Goal: Task Accomplishment & Management: Complete application form

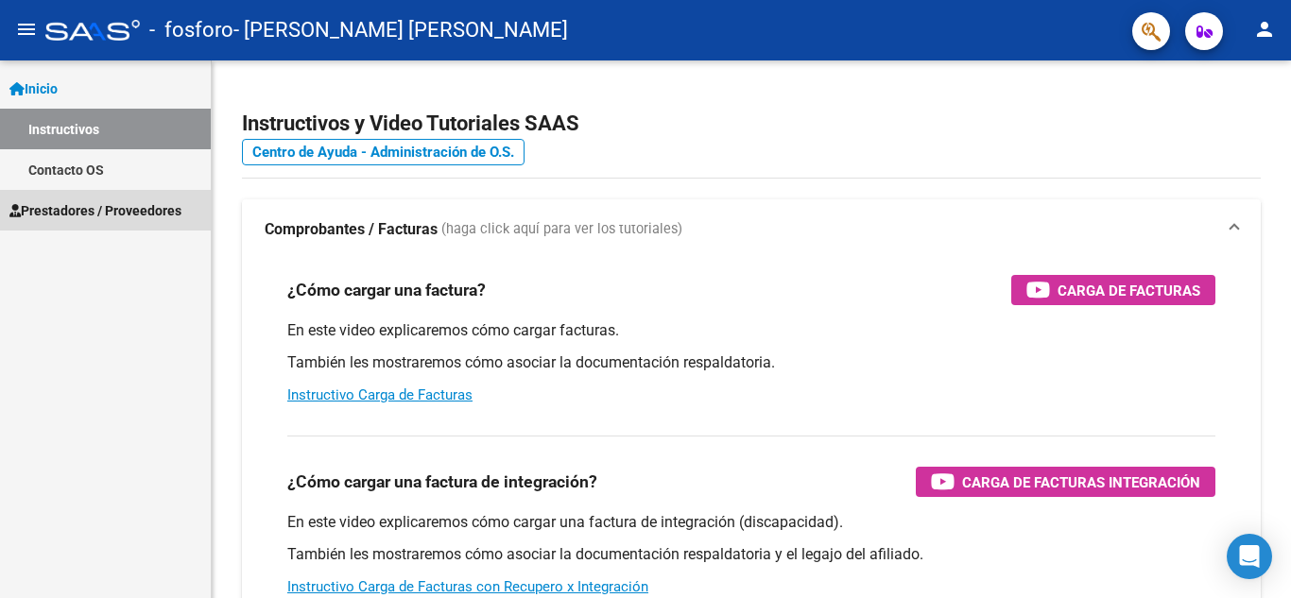
click at [107, 208] on span "Prestadores / Proveedores" at bounding box center [95, 210] width 172 height 21
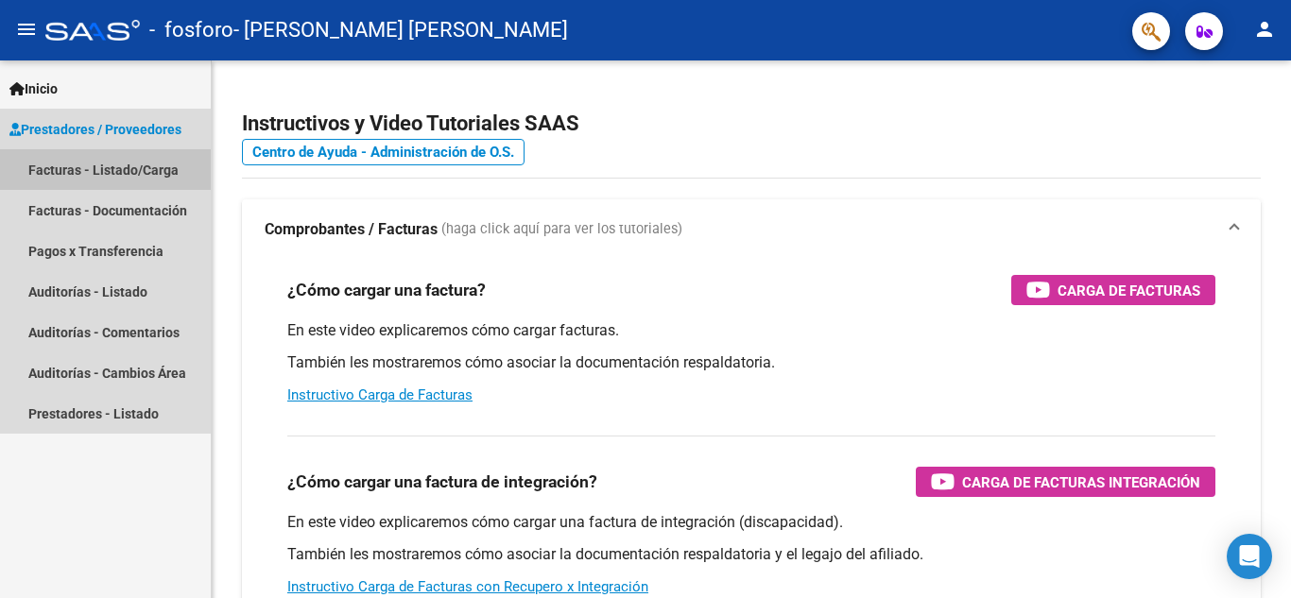
click at [95, 174] on link "Facturas - Listado/Carga" at bounding box center [105, 169] width 211 height 41
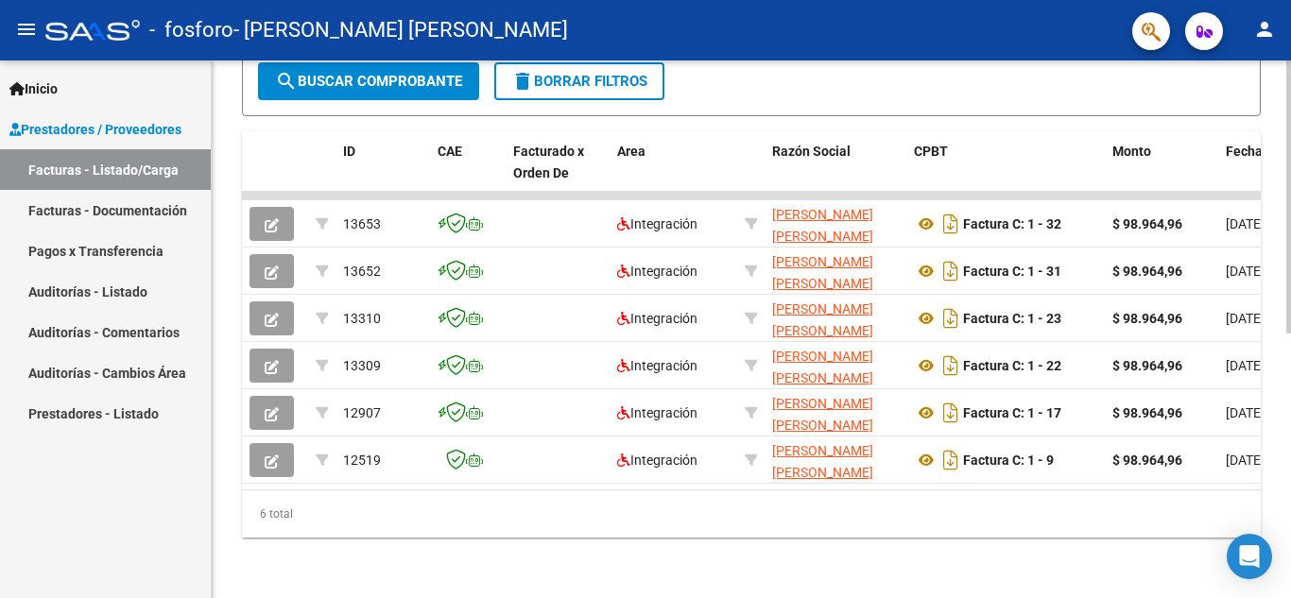
scroll to position [515, 0]
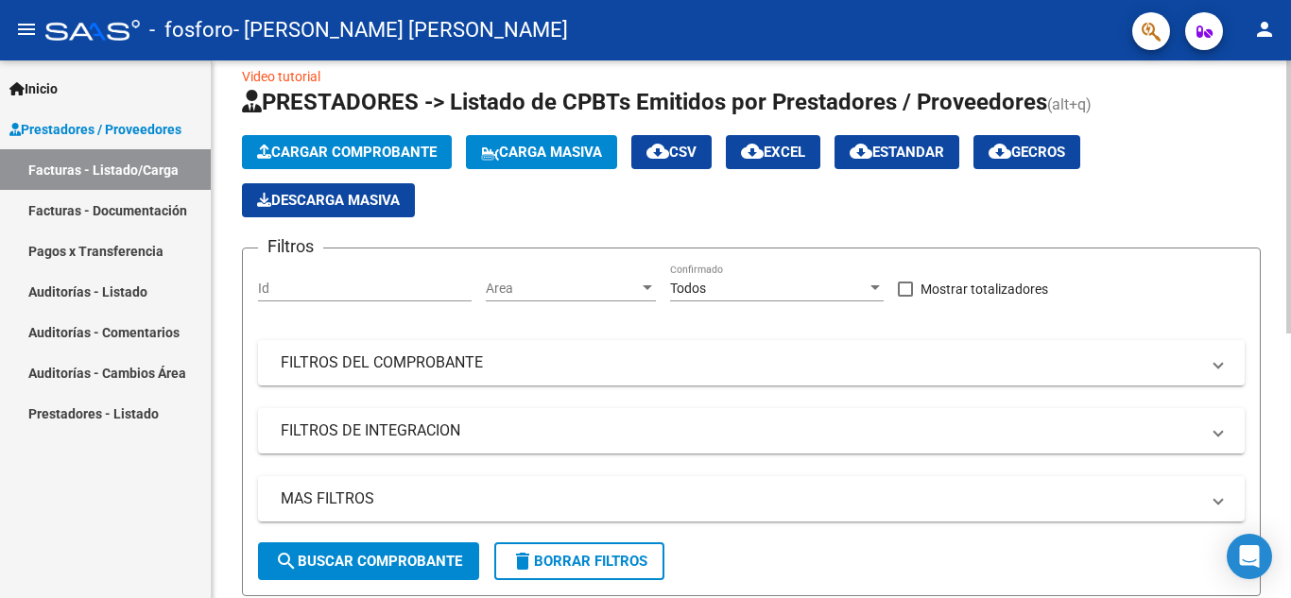
click at [1277, 266] on div "Video tutorial PRESTADORES -> Listado de CPBTs Emitidos por Prestadores / Prove…" at bounding box center [754, 557] width 1084 height 1042
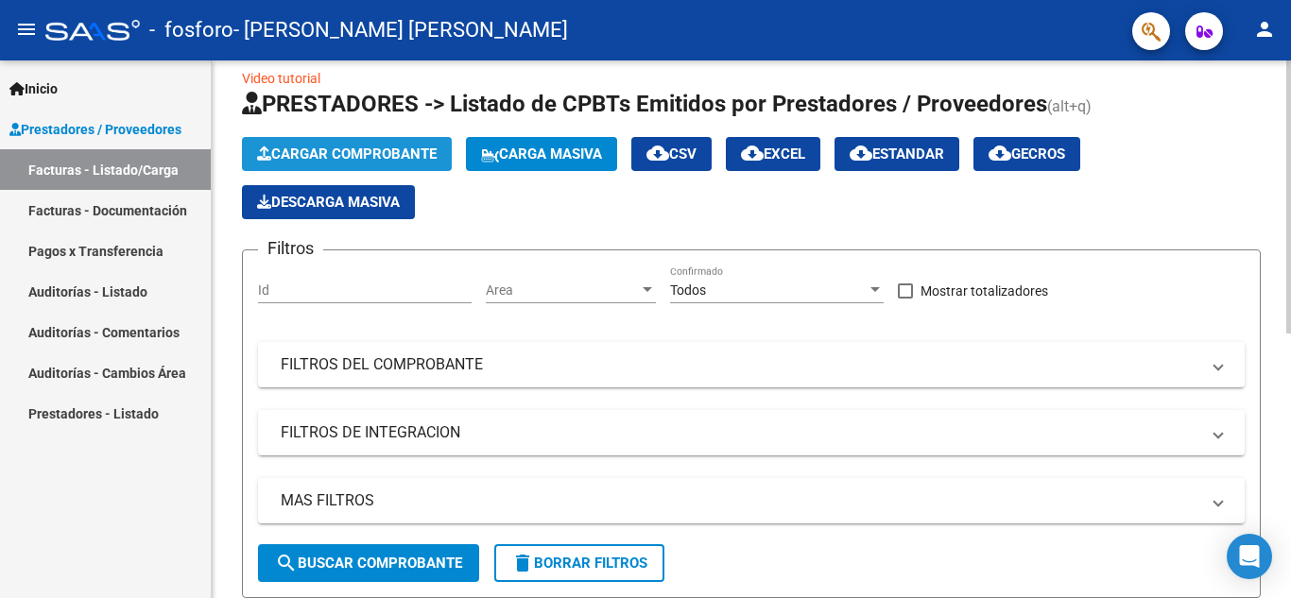
click at [401, 163] on button "Cargar Comprobante" at bounding box center [347, 154] width 210 height 34
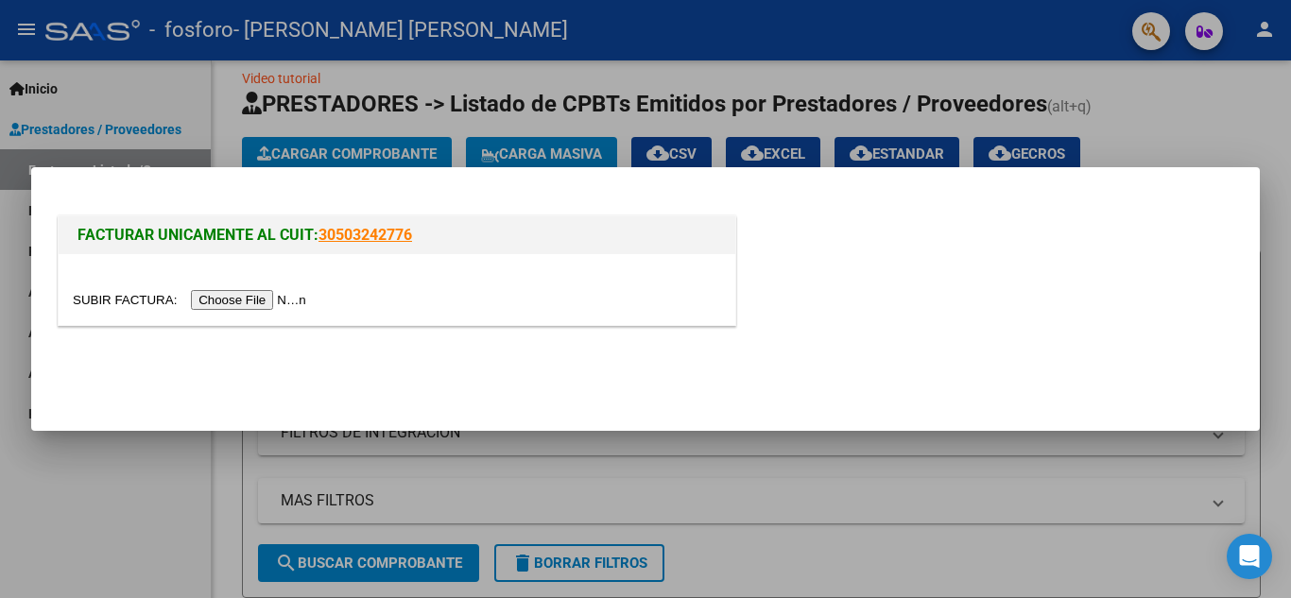
click at [276, 294] on input "file" at bounding box center [192, 300] width 239 height 20
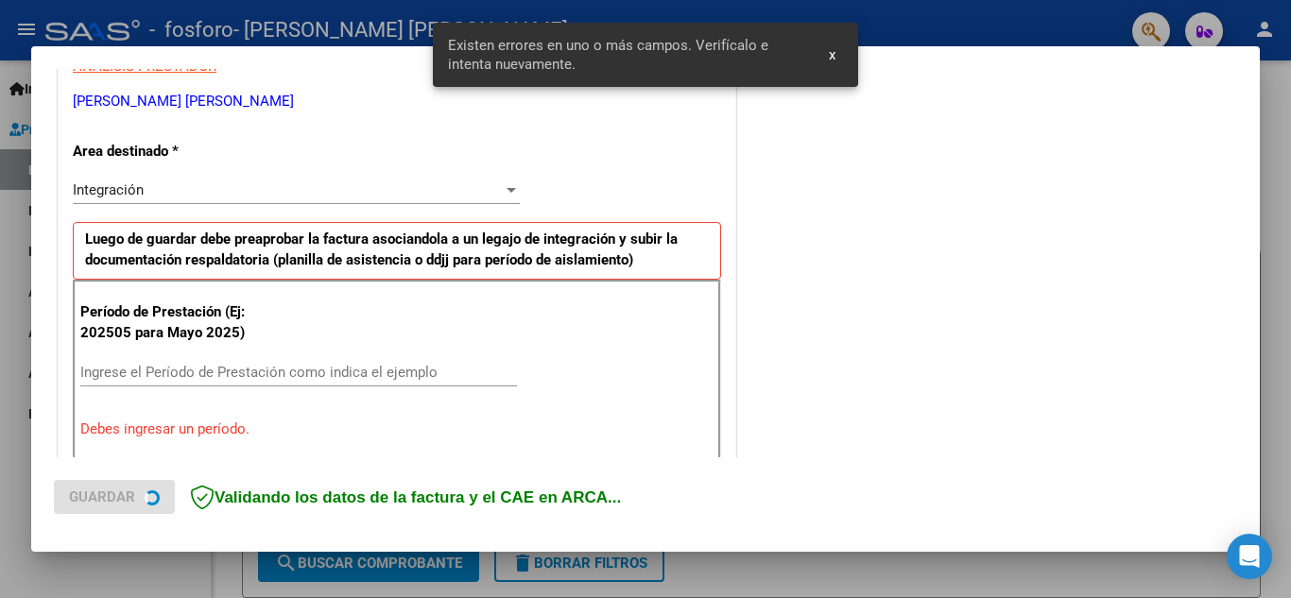
scroll to position [428, 0]
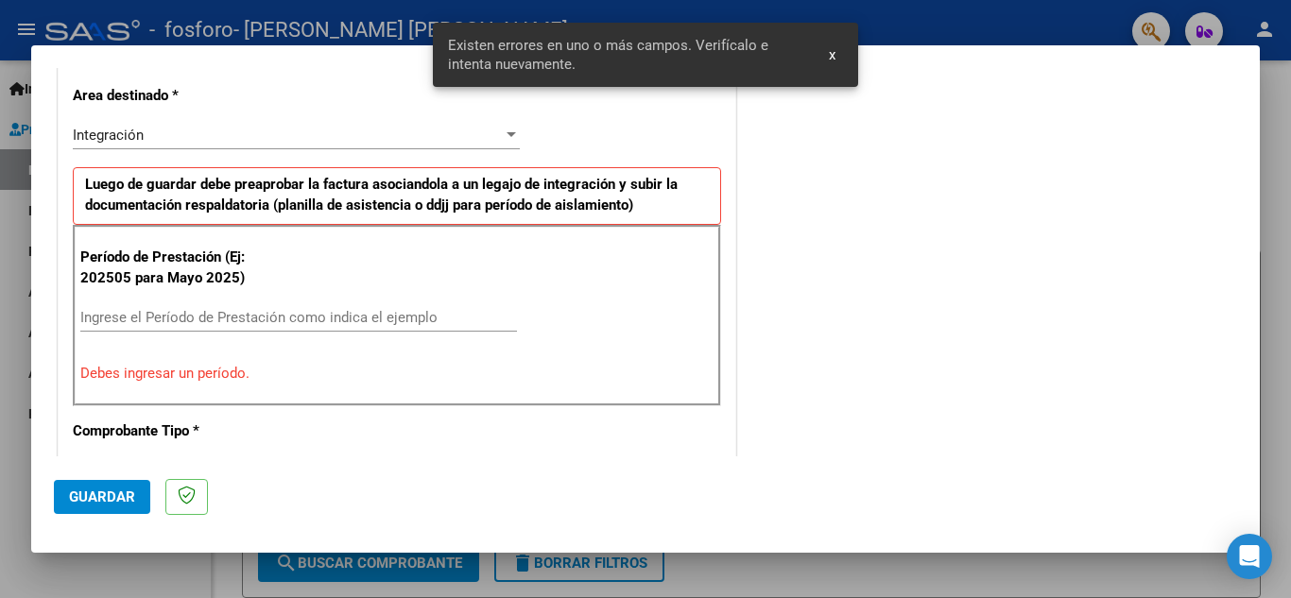
click at [390, 317] on input "Ingrese el Período de Prestación como indica el ejemplo" at bounding box center [298, 317] width 437 height 17
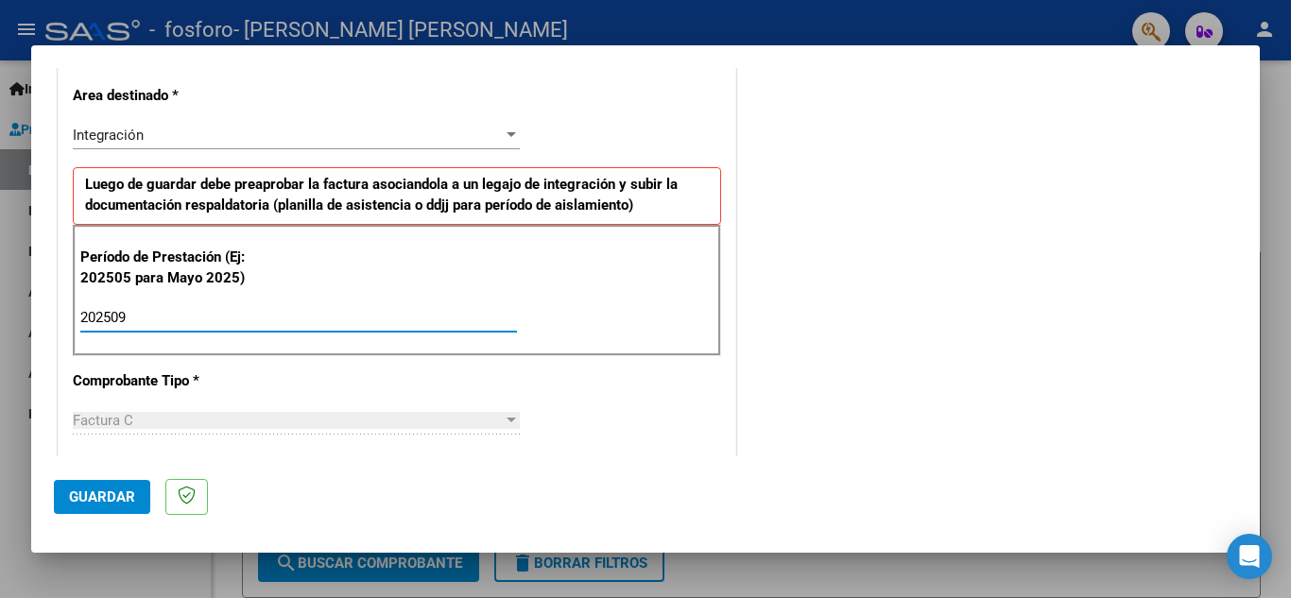
type input "202509"
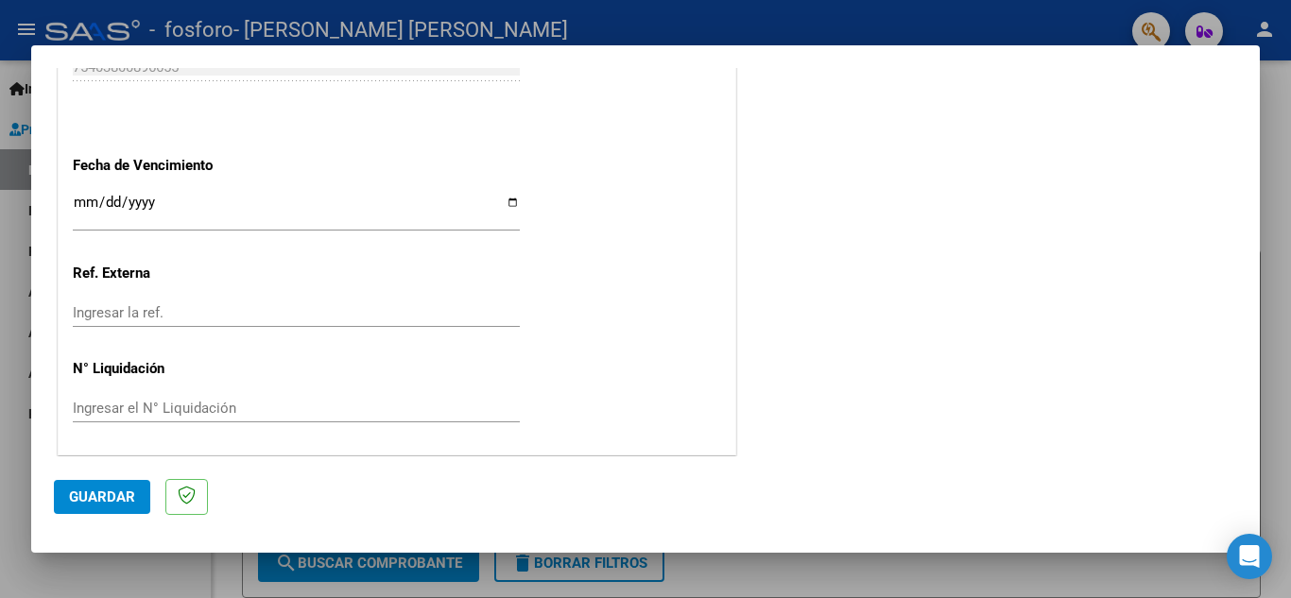
scroll to position [1275, 0]
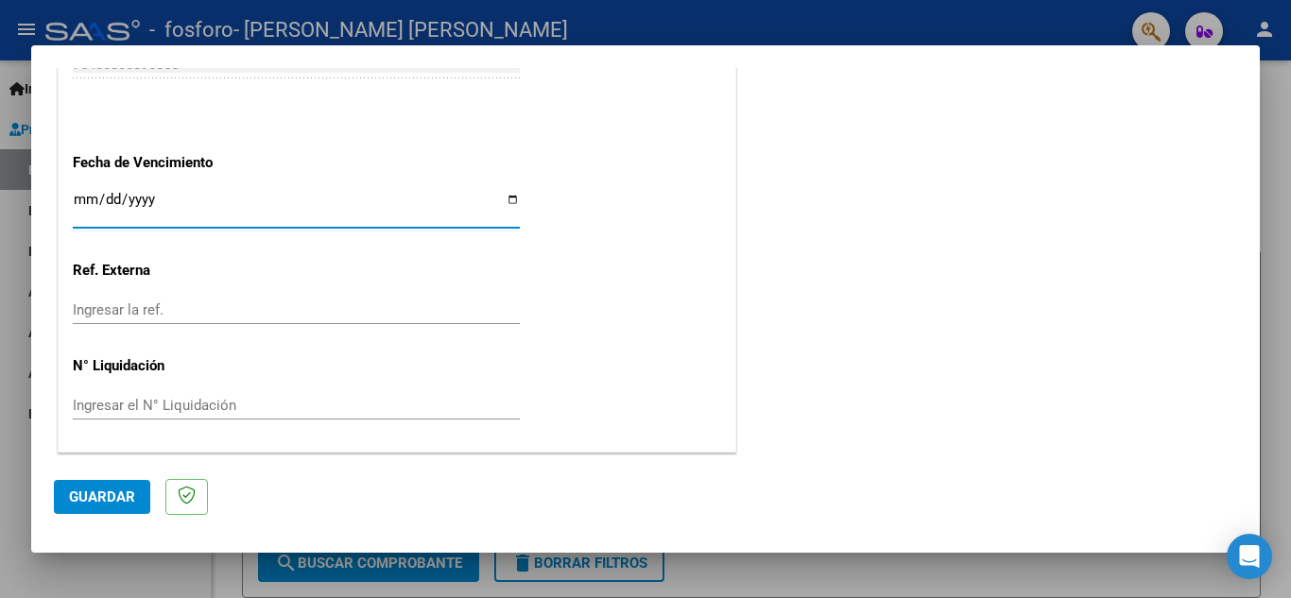
click at [512, 204] on input "Ingresar la fecha" at bounding box center [296, 207] width 447 height 30
click at [486, 197] on input "Ingresar la fecha" at bounding box center [296, 207] width 447 height 30
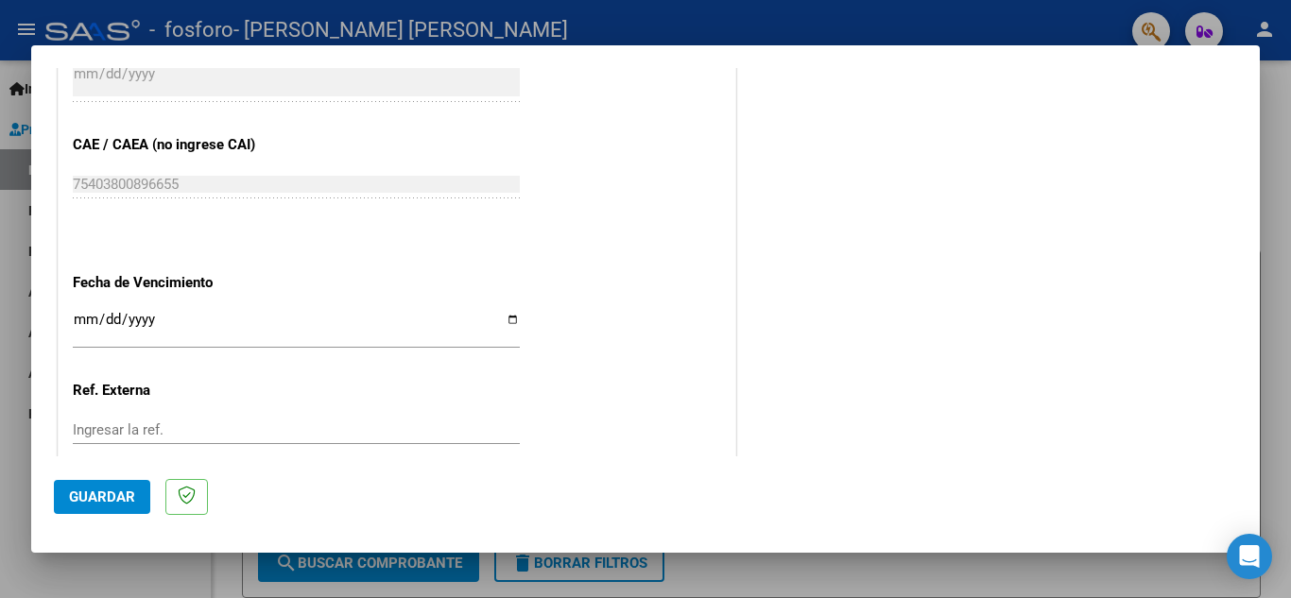
scroll to position [1150, 0]
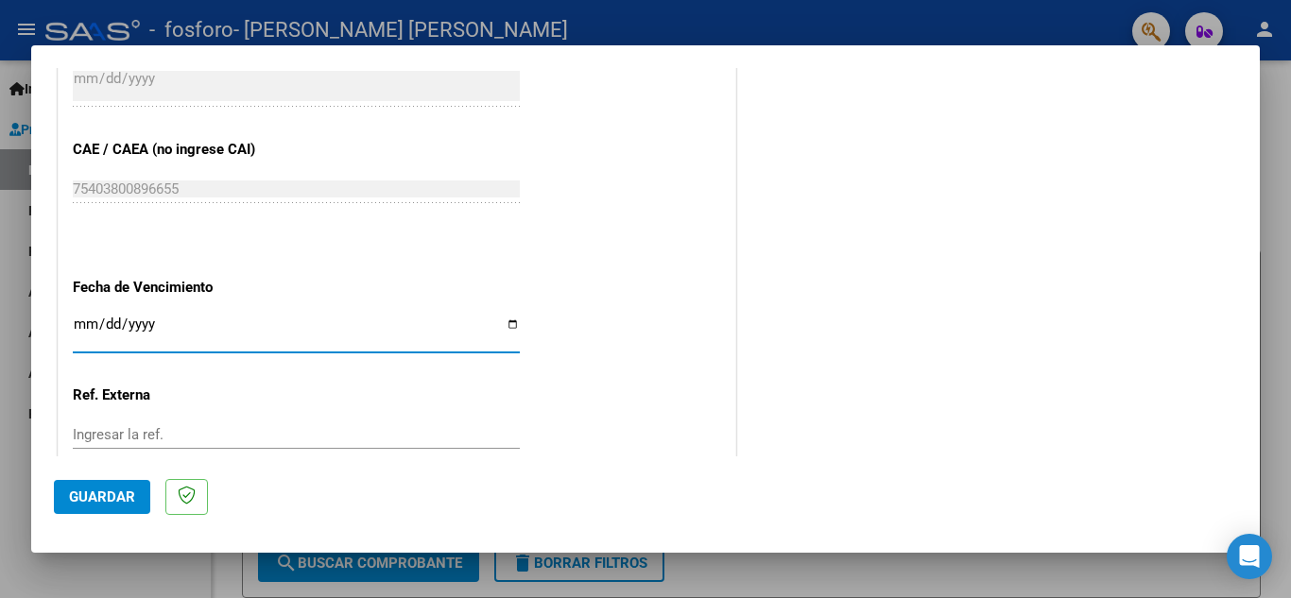
click at [510, 324] on input "Ingresar la fecha" at bounding box center [296, 332] width 447 height 30
type input "[DATE]"
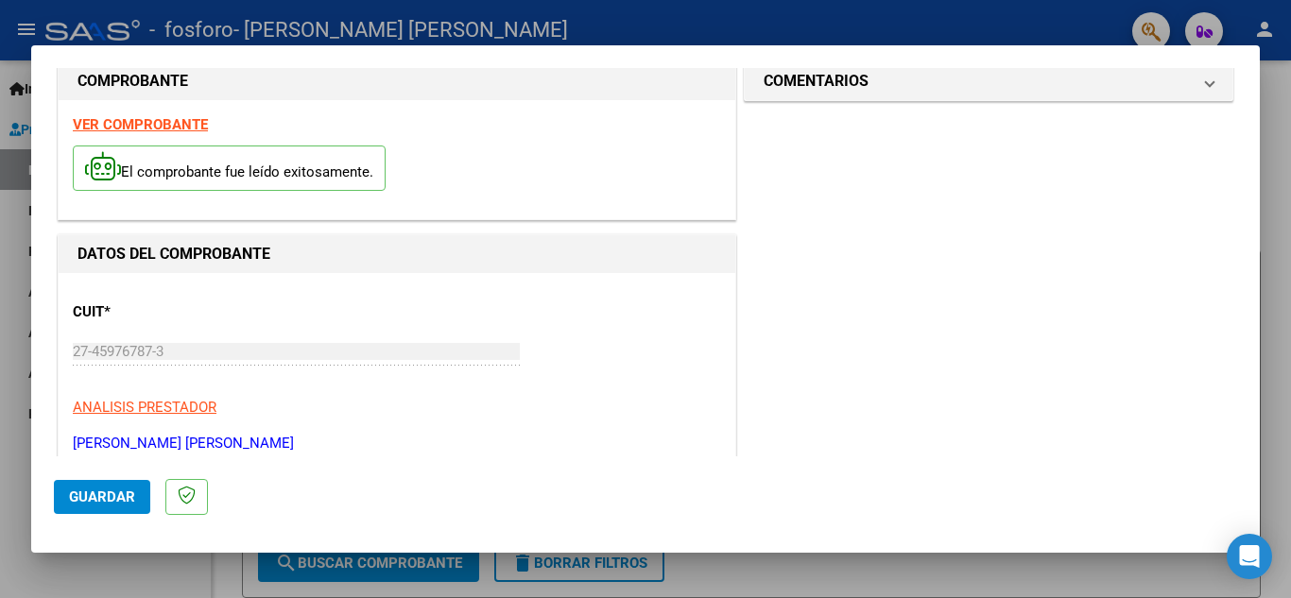
scroll to position [0, 0]
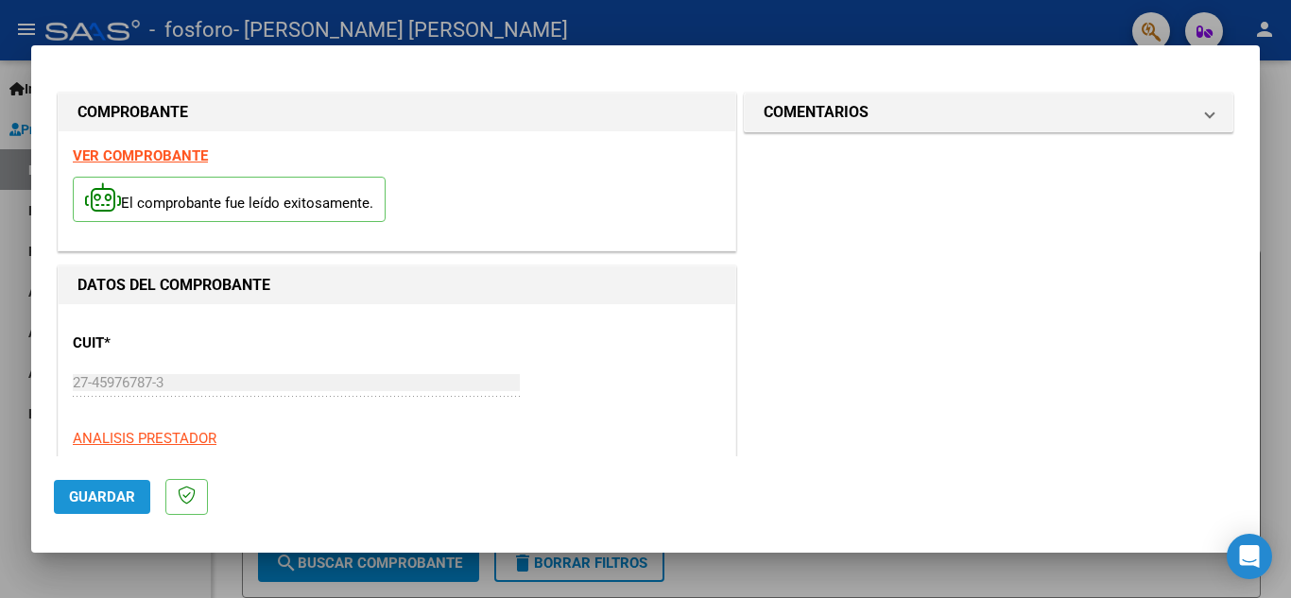
click at [124, 499] on span "Guardar" at bounding box center [102, 496] width 66 height 17
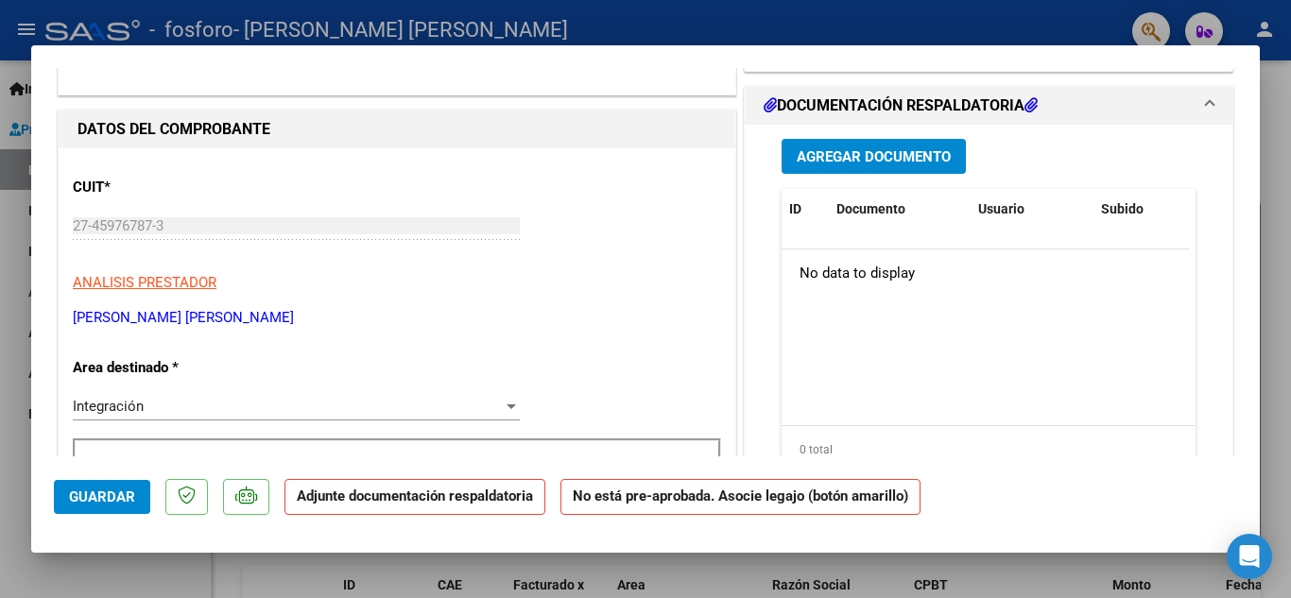
scroll to position [197, 0]
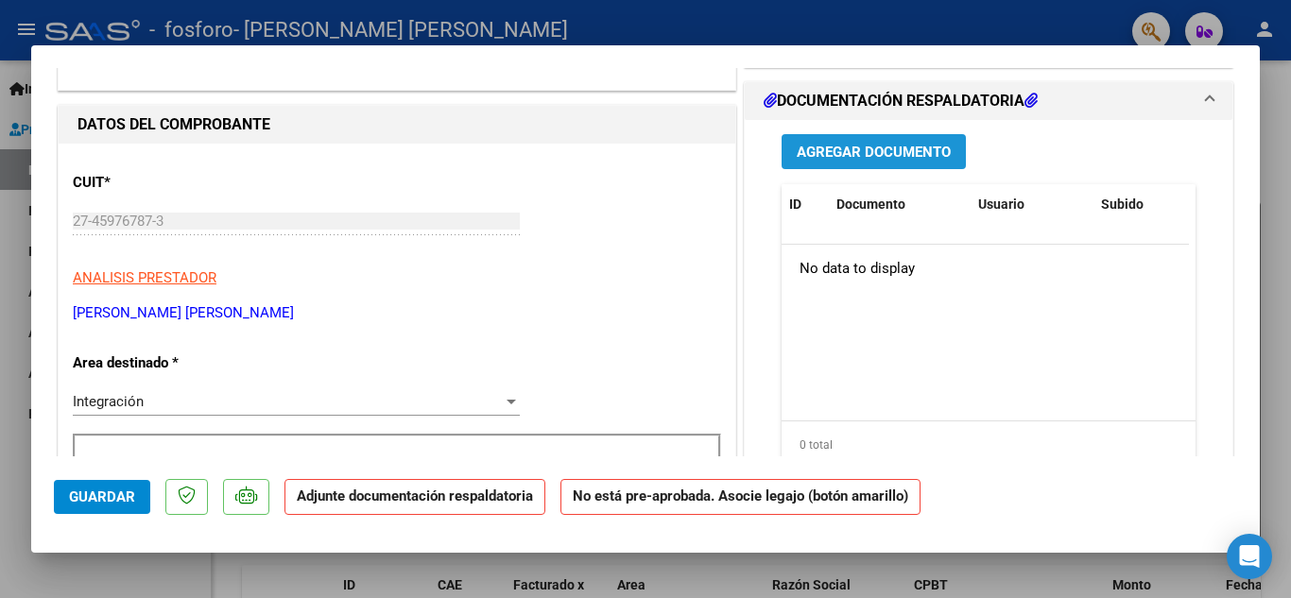
click at [889, 148] on span "Agregar Documento" at bounding box center [873, 152] width 154 height 17
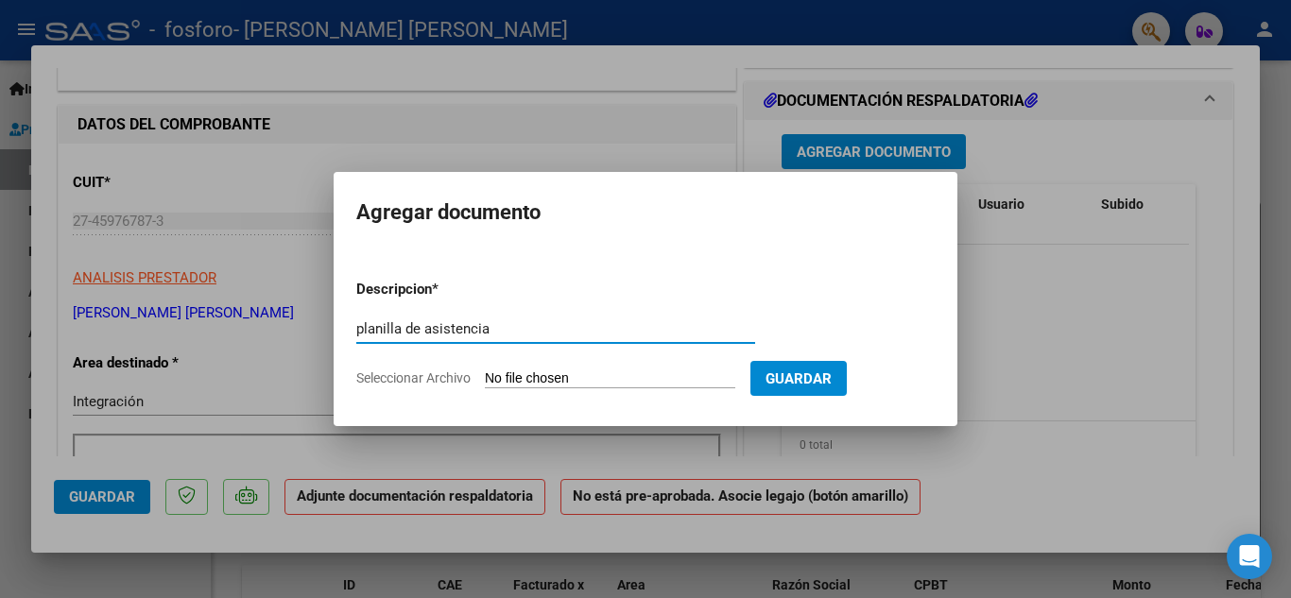
type input "planilla de asistencia"
click at [561, 368] on form "Descripcion * planilla de asistencia Escriba aquí una descripcion Seleccionar A…" at bounding box center [645, 334] width 578 height 138
click at [541, 384] on input "Seleccionar Archivo" at bounding box center [610, 379] width 250 height 18
type input "C:\fakepath\[PERSON_NAME].pdf"
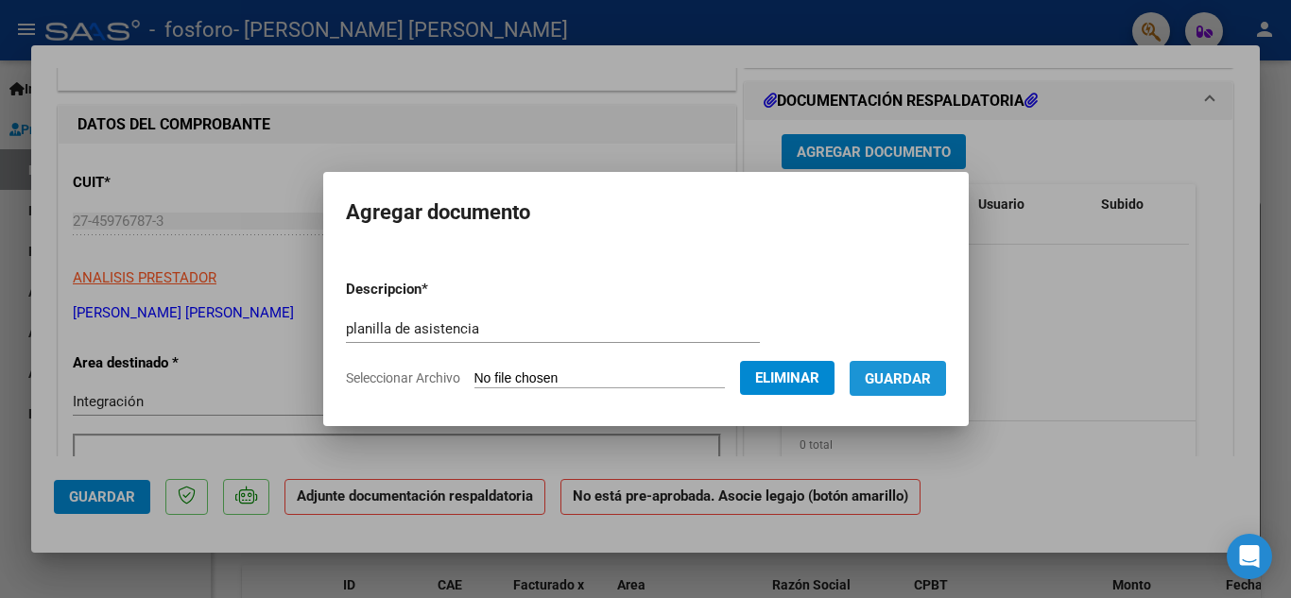
click at [886, 371] on span "Guardar" at bounding box center [898, 378] width 66 height 17
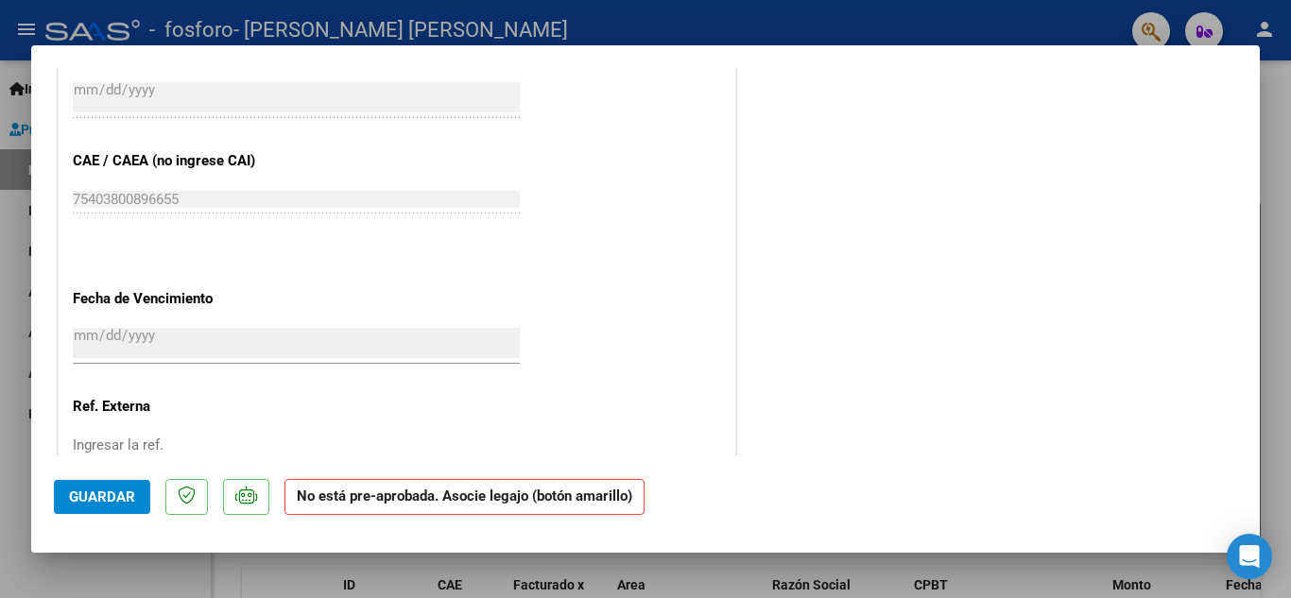
scroll to position [1253, 0]
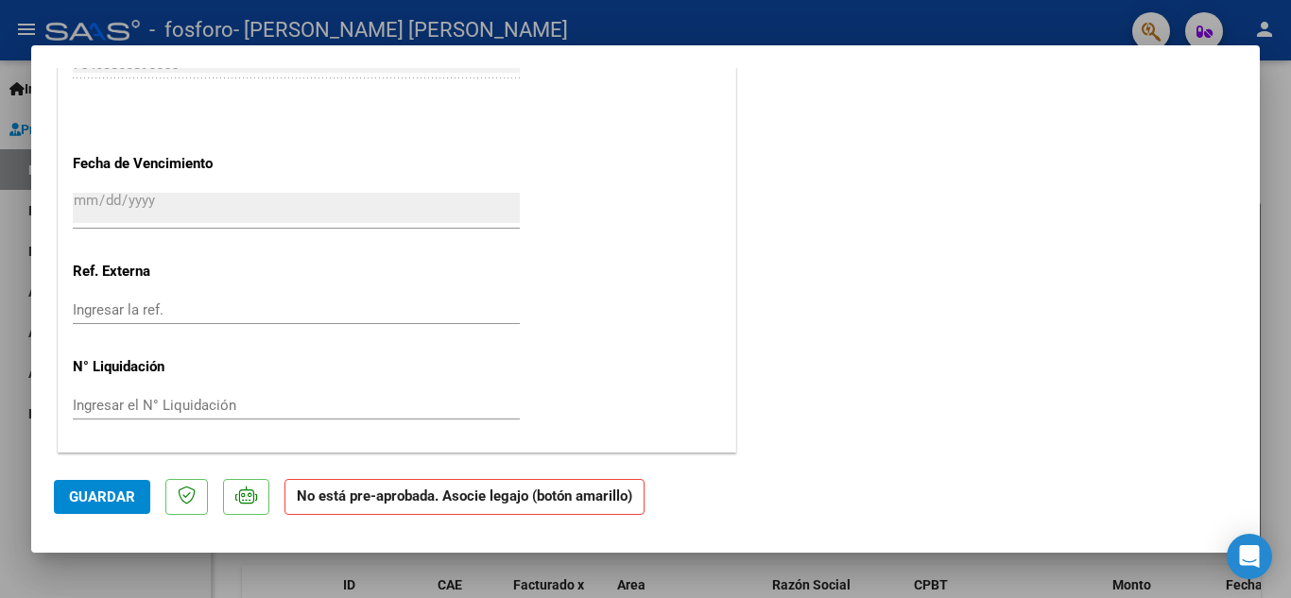
click at [111, 488] on span "Guardar" at bounding box center [102, 496] width 66 height 17
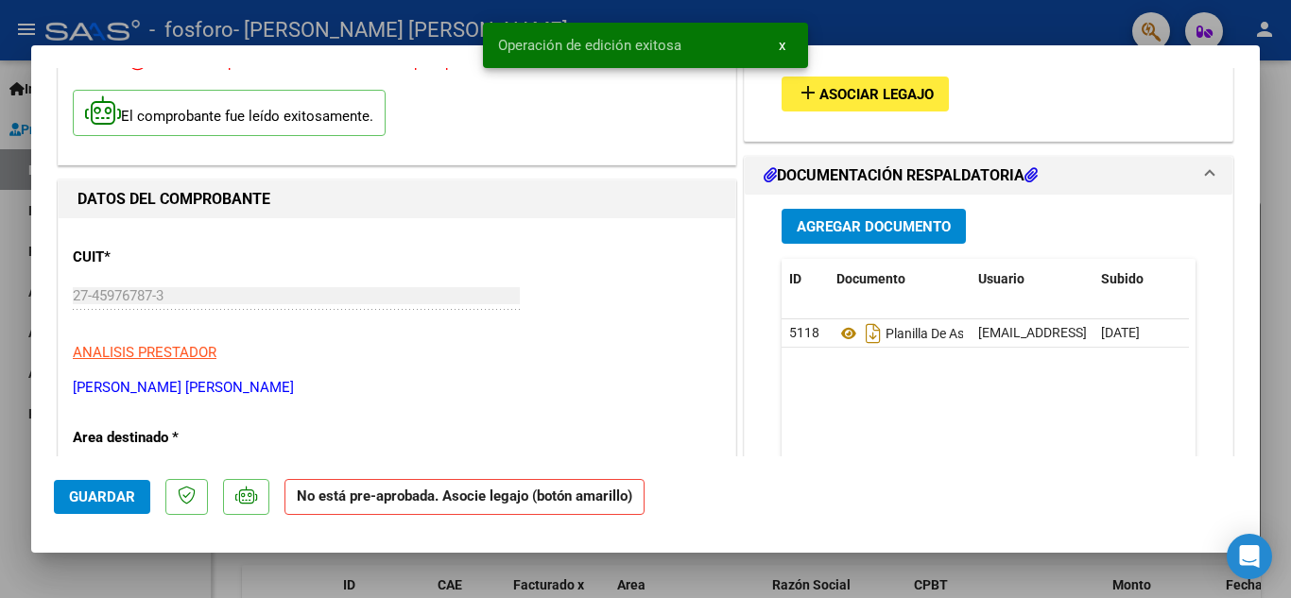
scroll to position [0, 0]
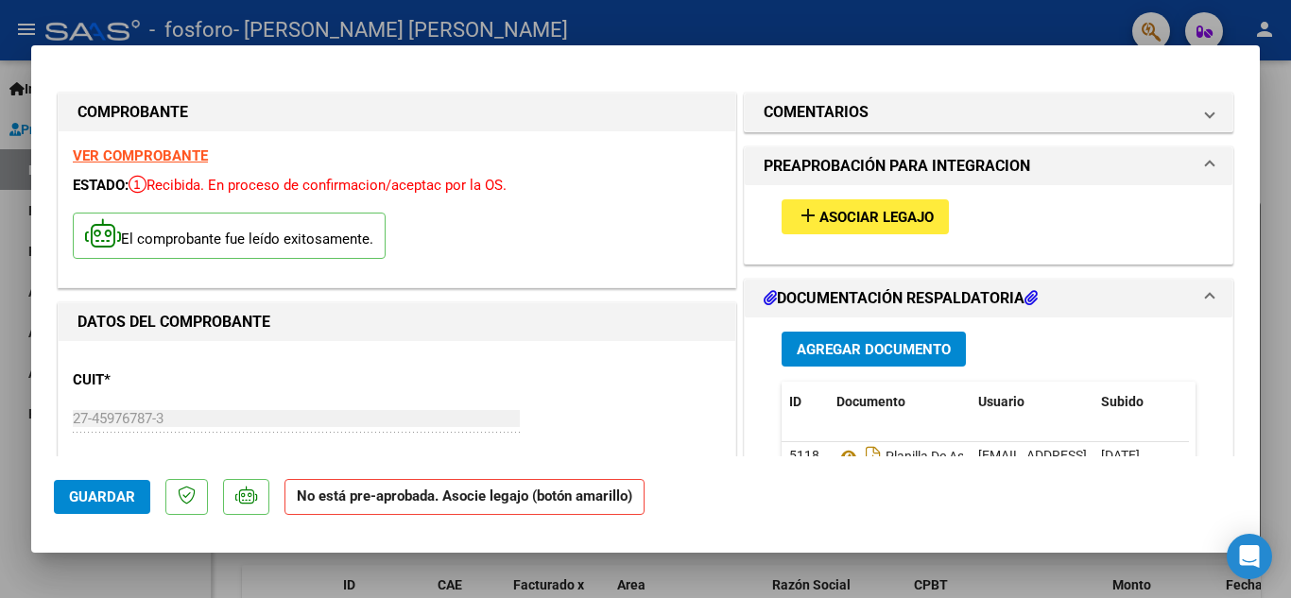
click at [1288, 151] on div at bounding box center [645, 299] width 1291 height 598
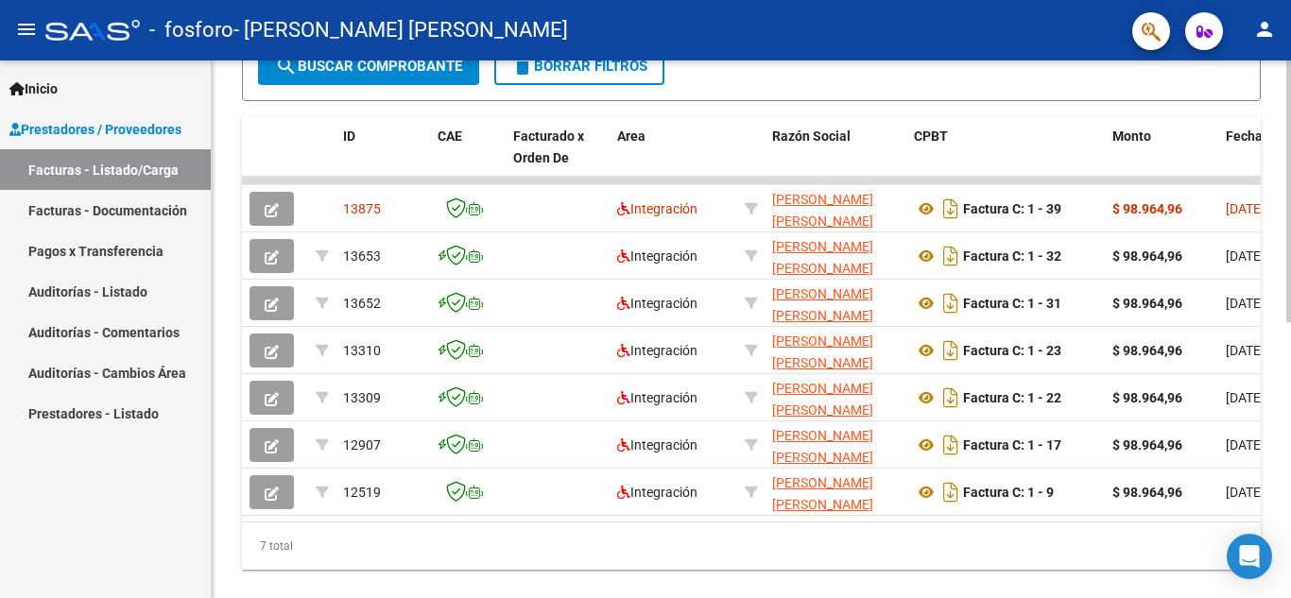
scroll to position [525, 0]
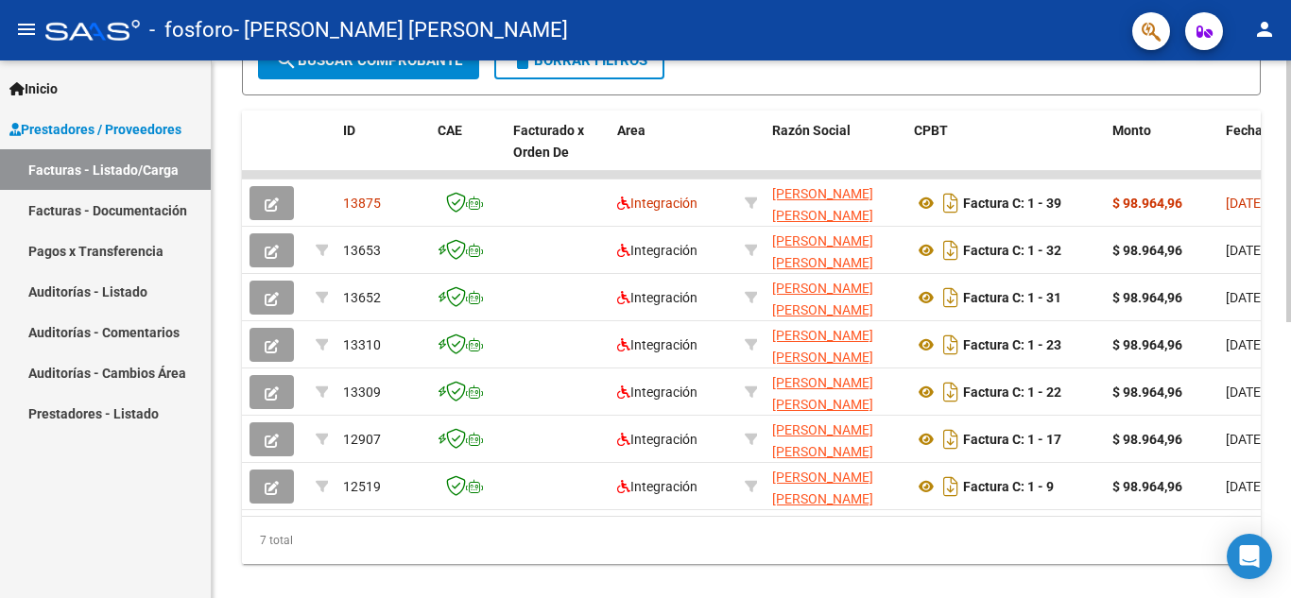
click at [1283, 393] on div "Video tutorial PRESTADORES -> Listado de CPBTs Emitidos por Prestadores / Prove…" at bounding box center [754, 79] width 1084 height 1089
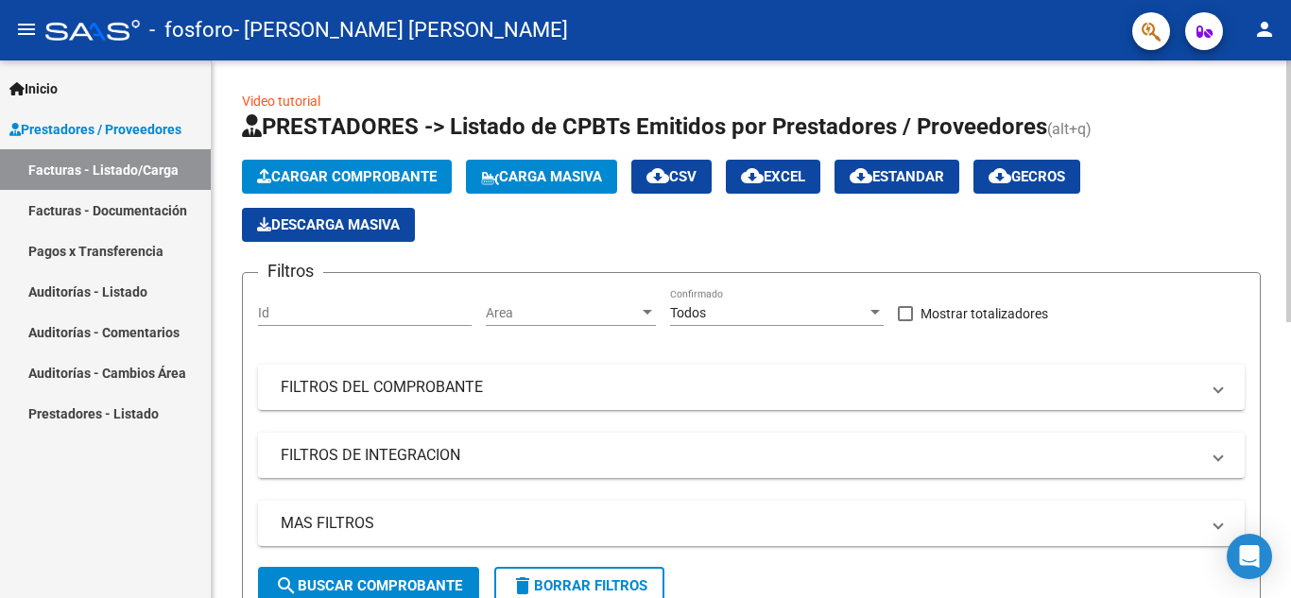
click at [1290, 27] on div "menu - fosforo - [PERSON_NAME] [PERSON_NAME] person Inicio Instructivos Contact…" at bounding box center [645, 299] width 1291 height 598
click at [428, 173] on span "Cargar Comprobante" at bounding box center [347, 176] width 180 height 17
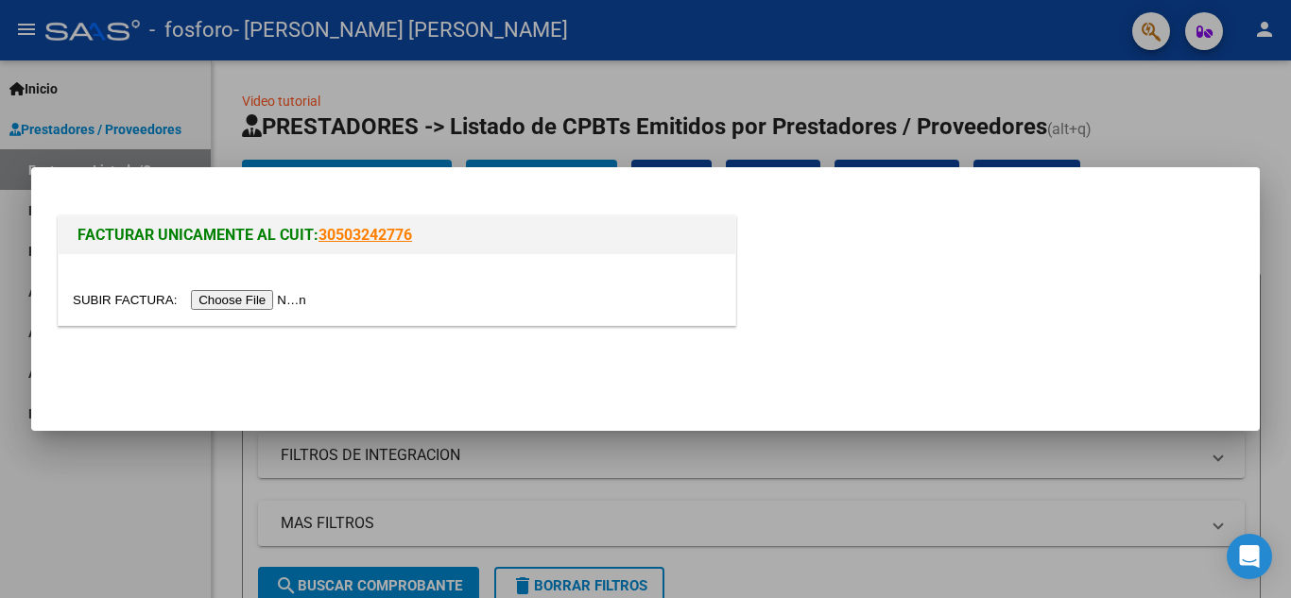
click at [294, 282] on div at bounding box center [397, 289] width 677 height 71
click at [287, 293] on input "file" at bounding box center [192, 300] width 239 height 20
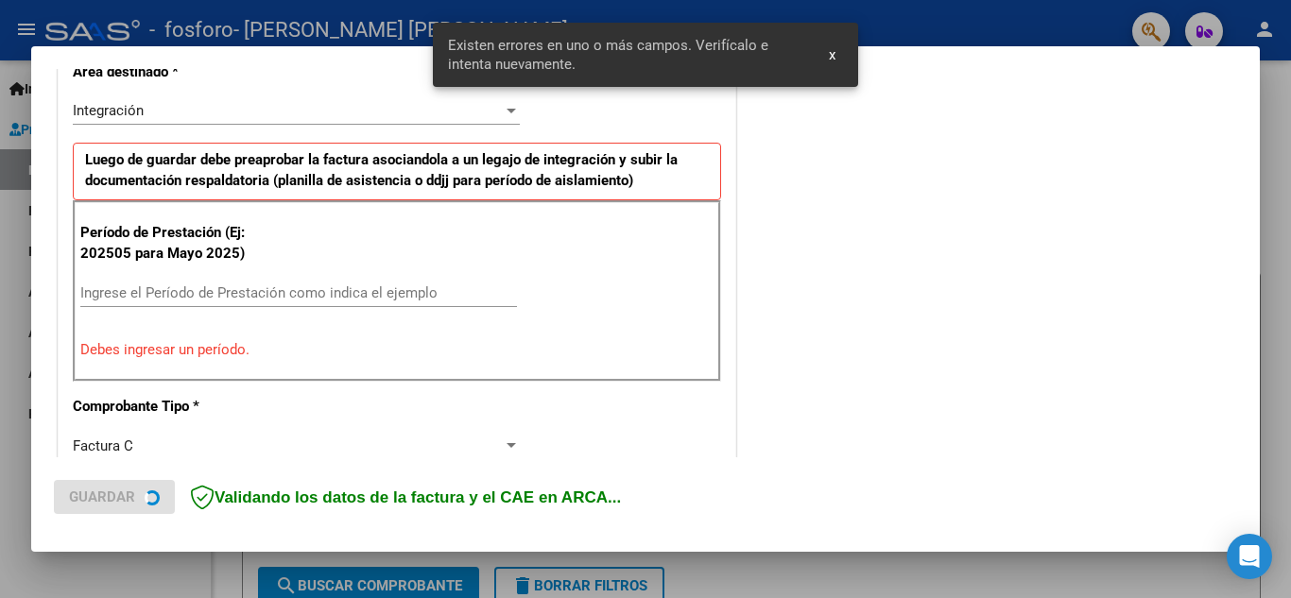
scroll to position [464, 0]
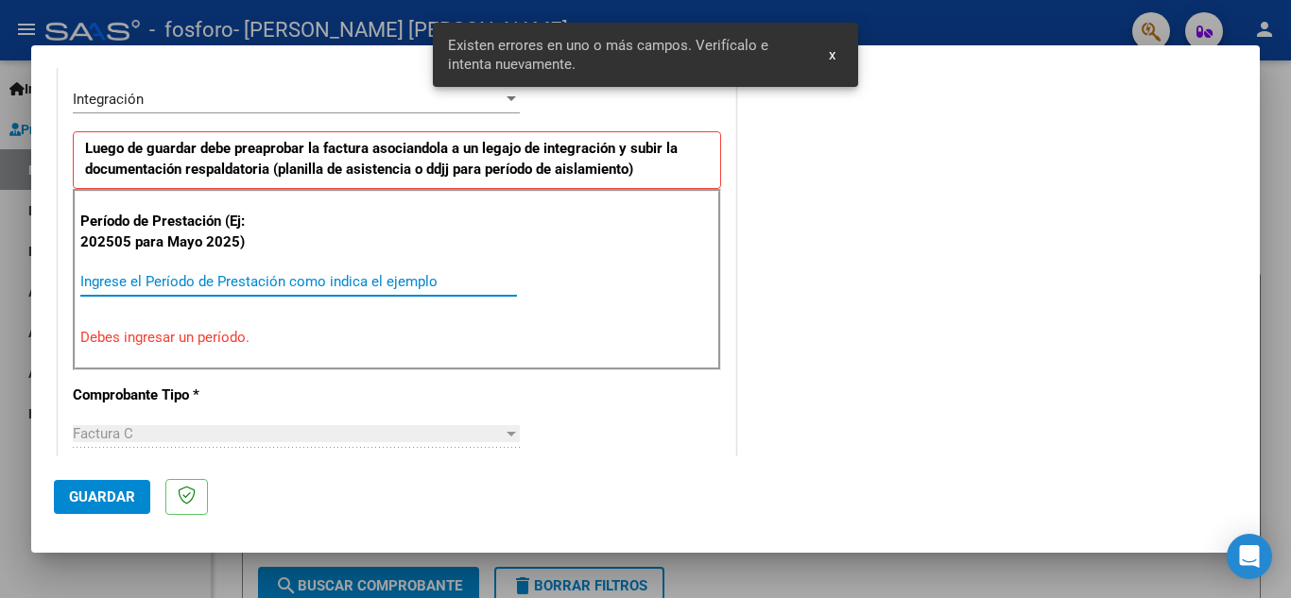
click at [265, 278] on input "Ingrese el Período de Prestación como indica el ejemplo" at bounding box center [298, 281] width 437 height 17
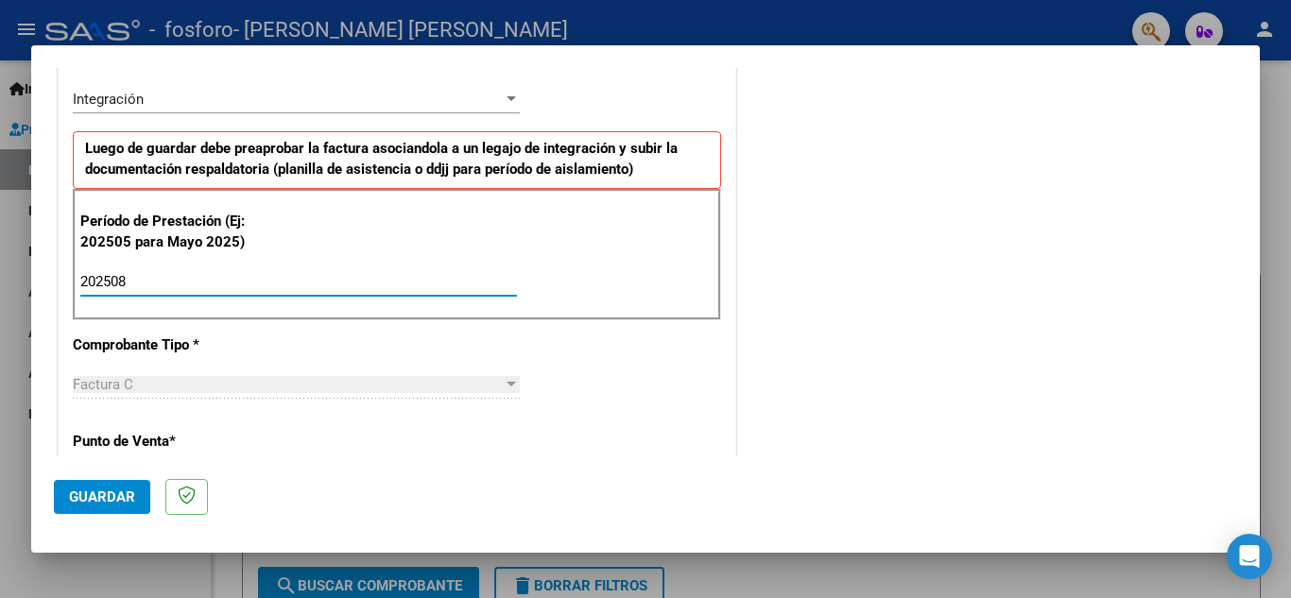
type input "202509"
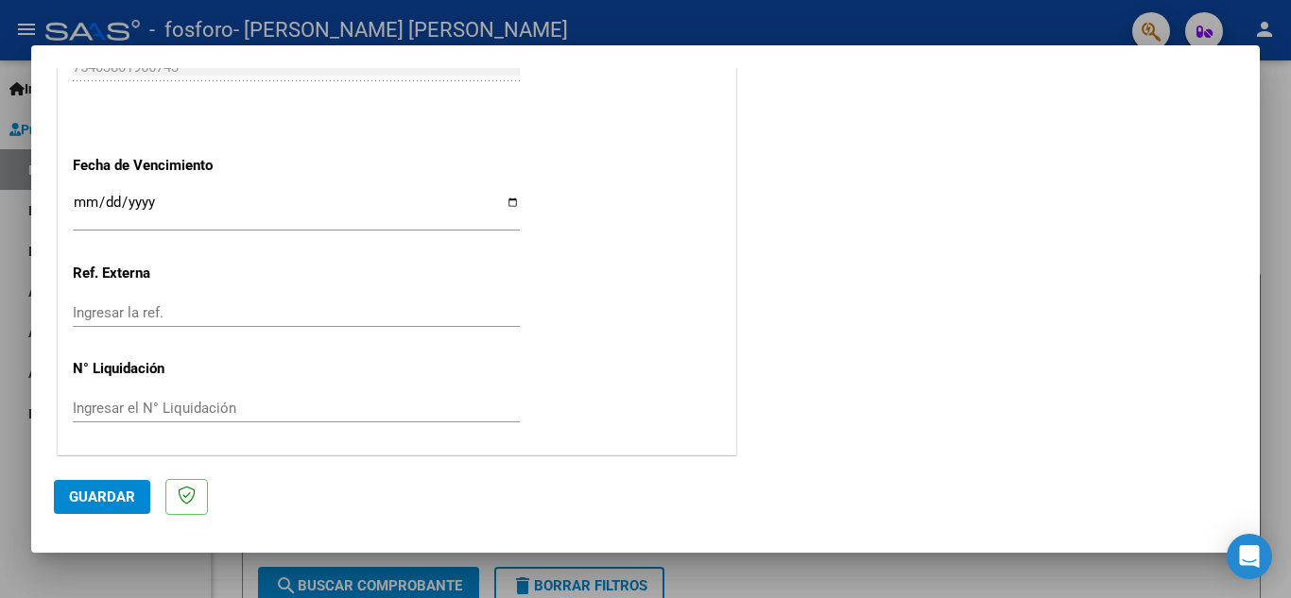
scroll to position [1275, 0]
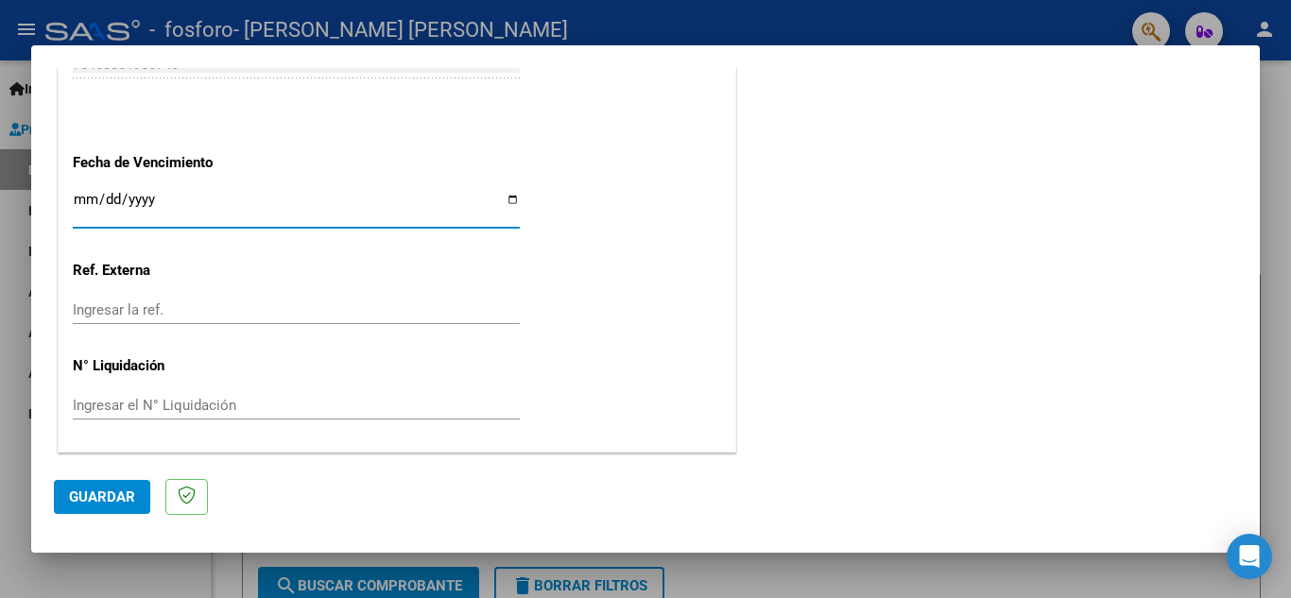
click at [510, 202] on input "Ingresar la fecha" at bounding box center [296, 207] width 447 height 30
type input "[DATE]"
click at [98, 502] on span "Guardar" at bounding box center [102, 496] width 66 height 17
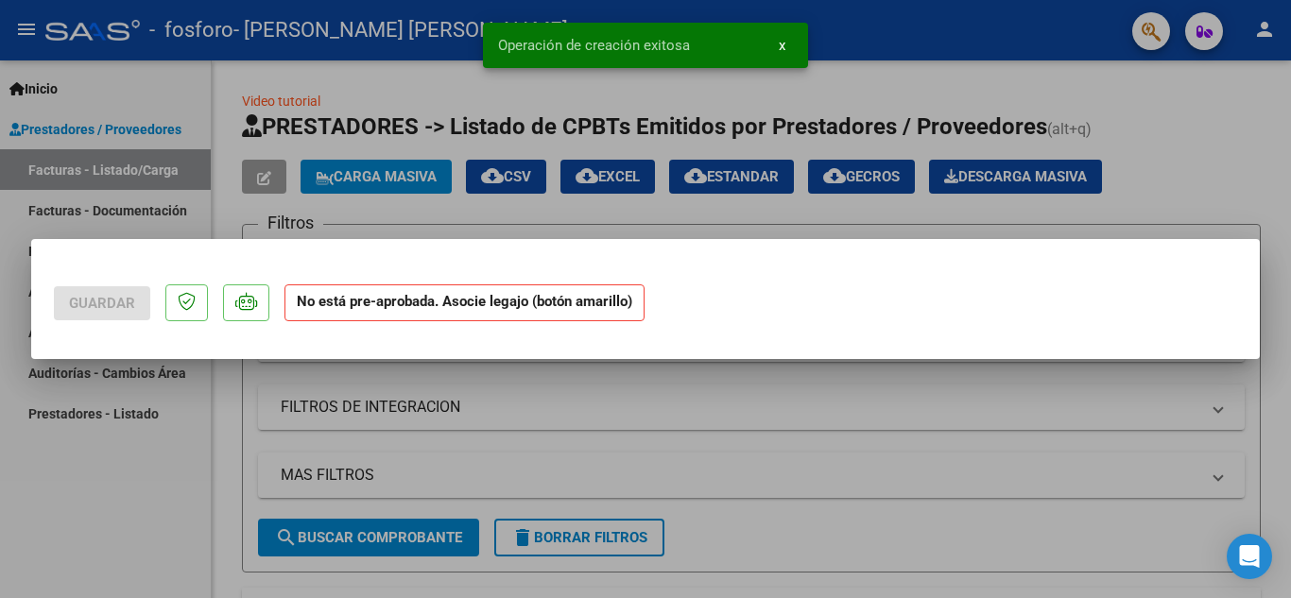
scroll to position [0, 0]
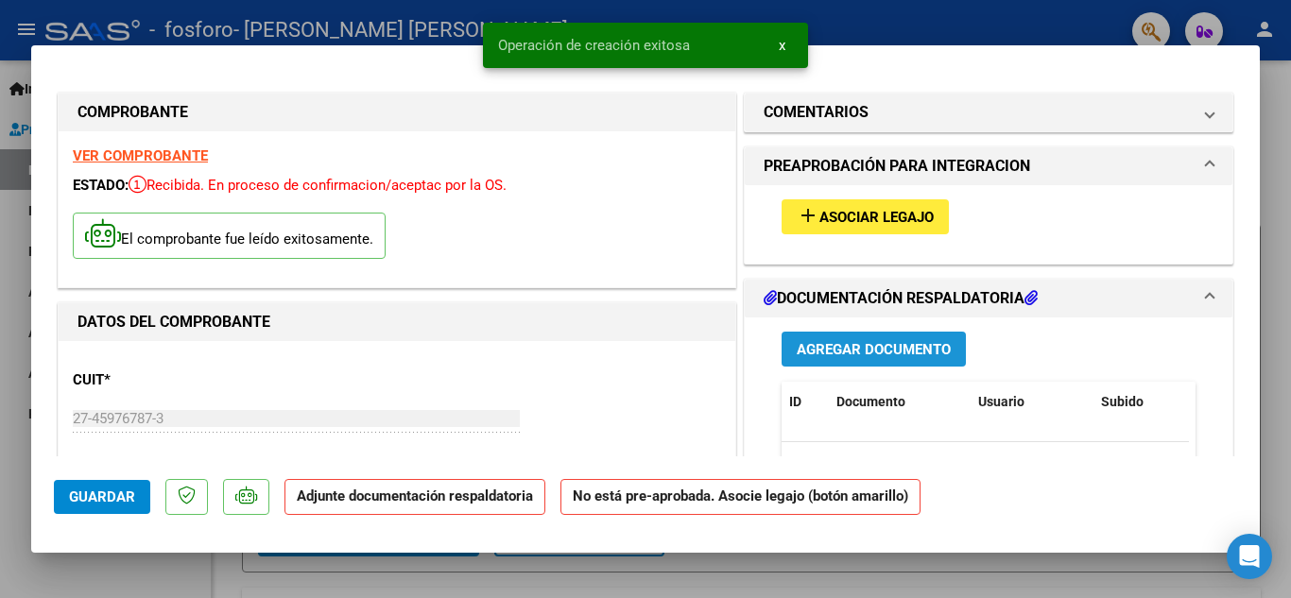
click at [843, 334] on button "Agregar Documento" at bounding box center [873, 349] width 184 height 35
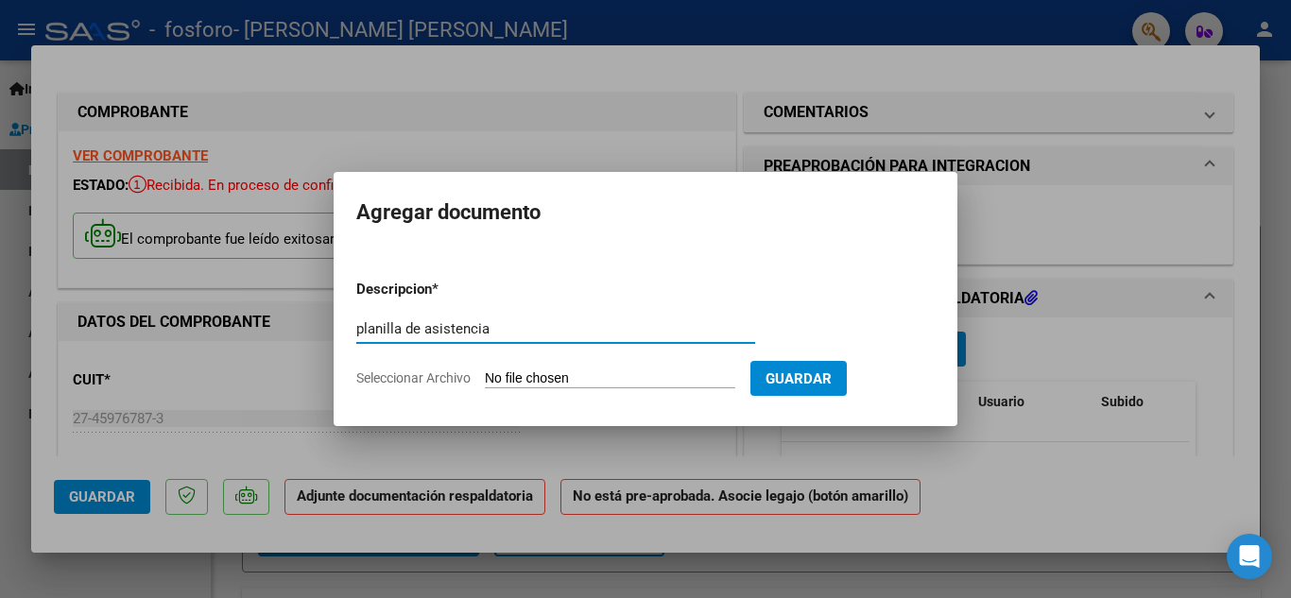
type input "planilla de asistencia"
click at [578, 382] on input "Seleccionar Archivo" at bounding box center [610, 379] width 250 height 18
type input "C:\fakepath\planilla de septiembre.pdf"
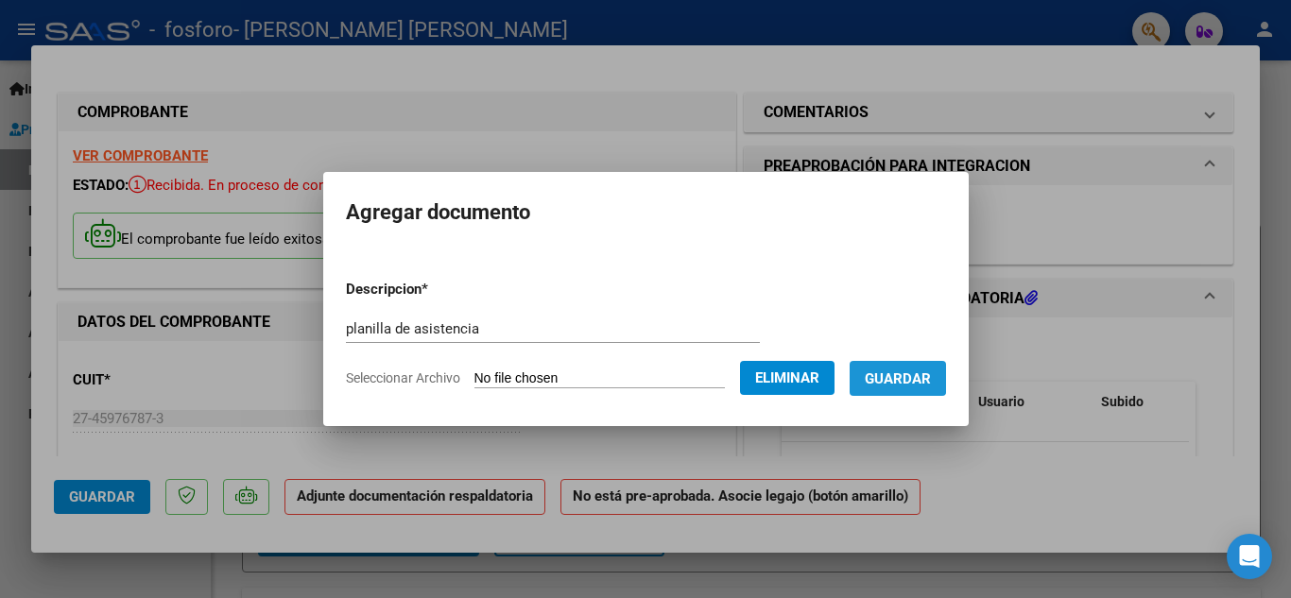
click at [908, 368] on button "Guardar" at bounding box center [897, 378] width 96 height 35
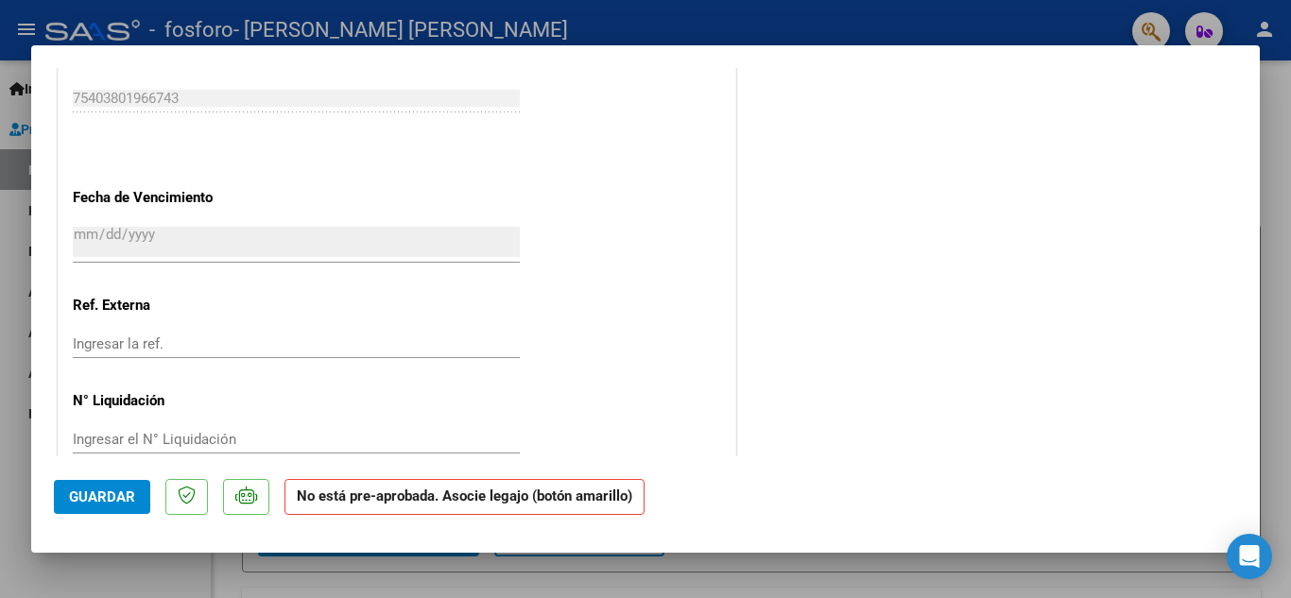
scroll to position [1253, 0]
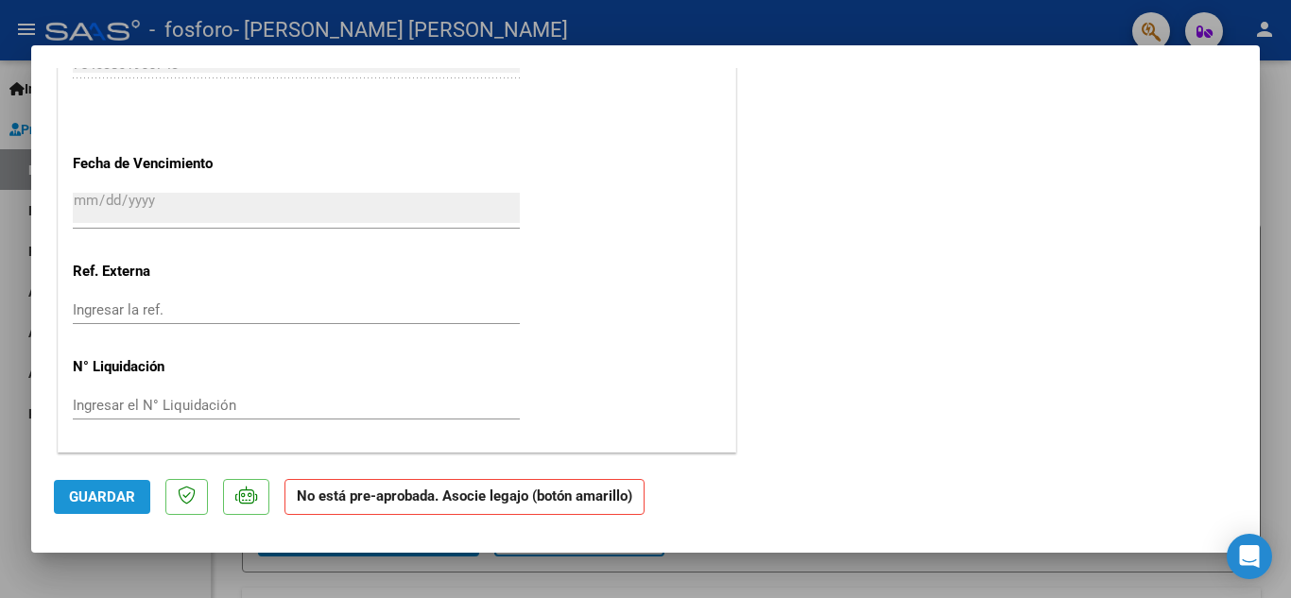
click at [86, 493] on span "Guardar" at bounding box center [102, 496] width 66 height 17
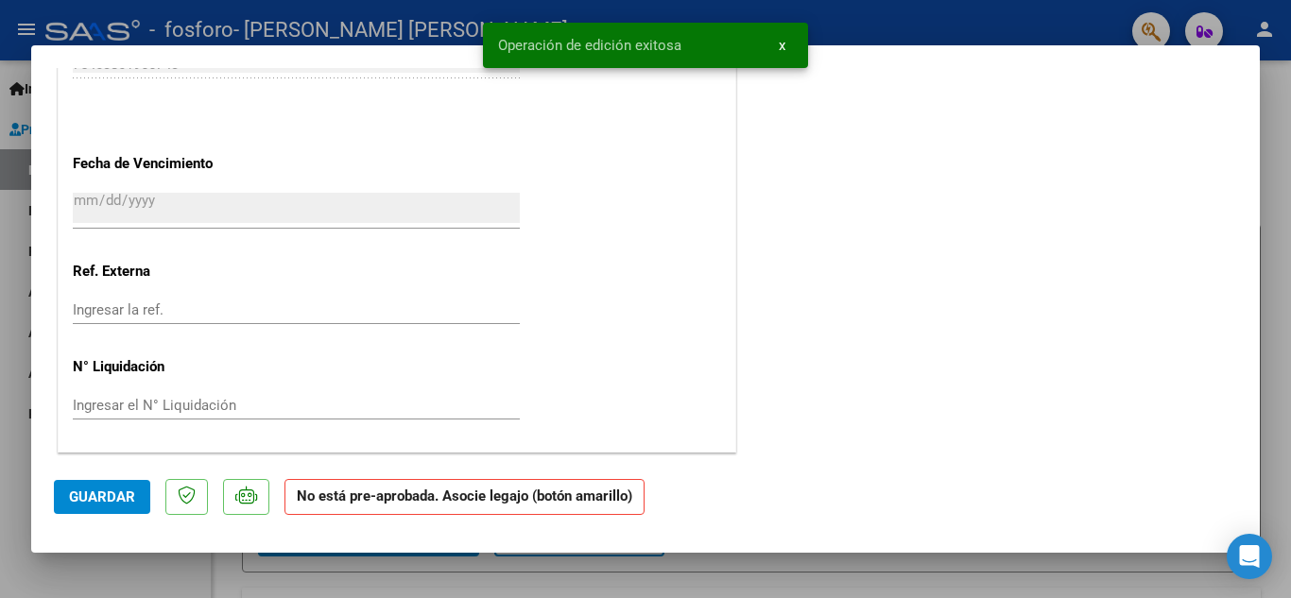
click at [1290, 177] on div at bounding box center [645, 299] width 1291 height 598
type input "$ 0,00"
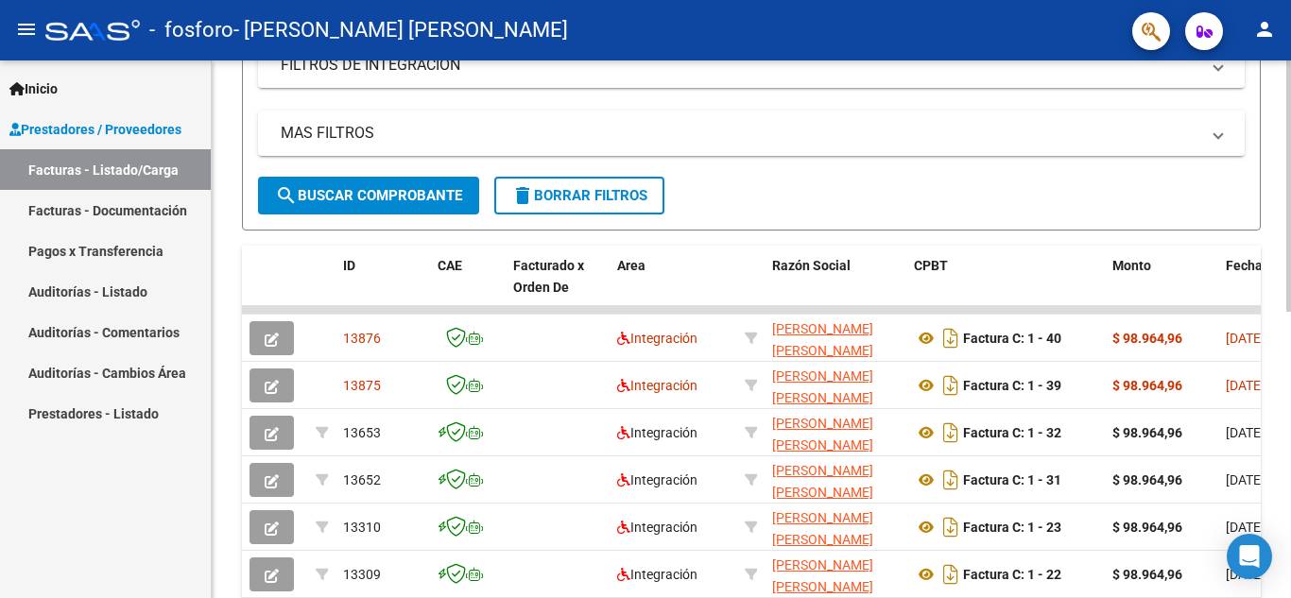
scroll to position [0, 0]
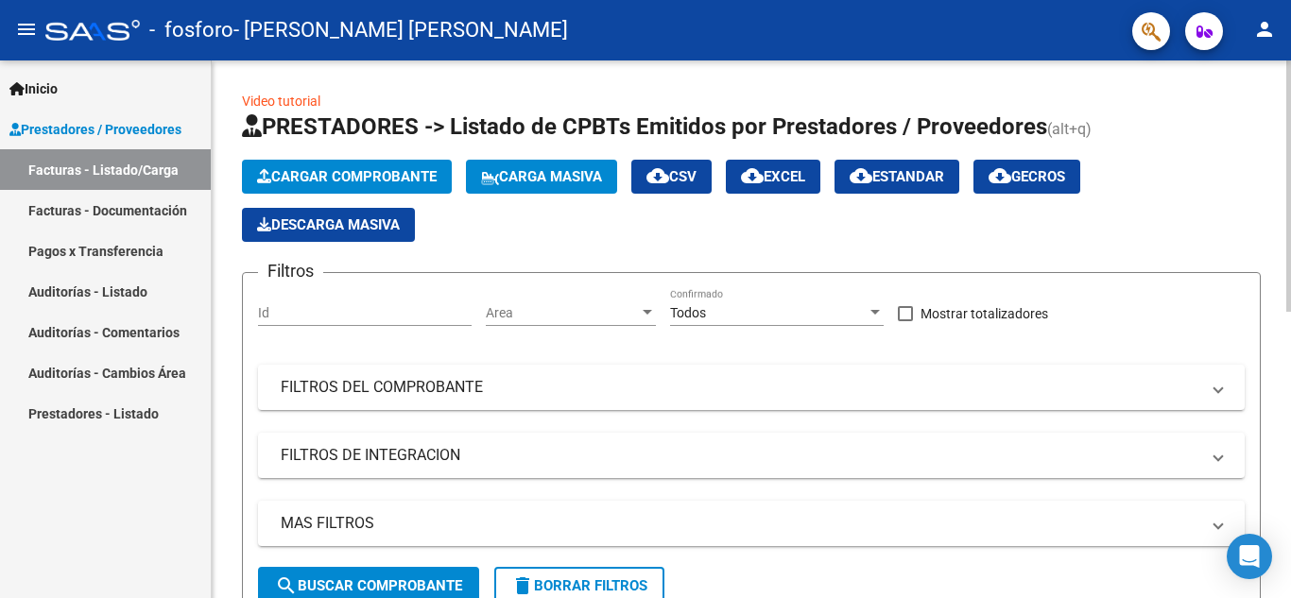
click at [1199, 7] on div "menu - fosforo - [PERSON_NAME] [PERSON_NAME] person Inicio Instructivos Contact…" at bounding box center [645, 299] width 1291 height 598
